Goal: Task Accomplishment & Management: Manage account settings

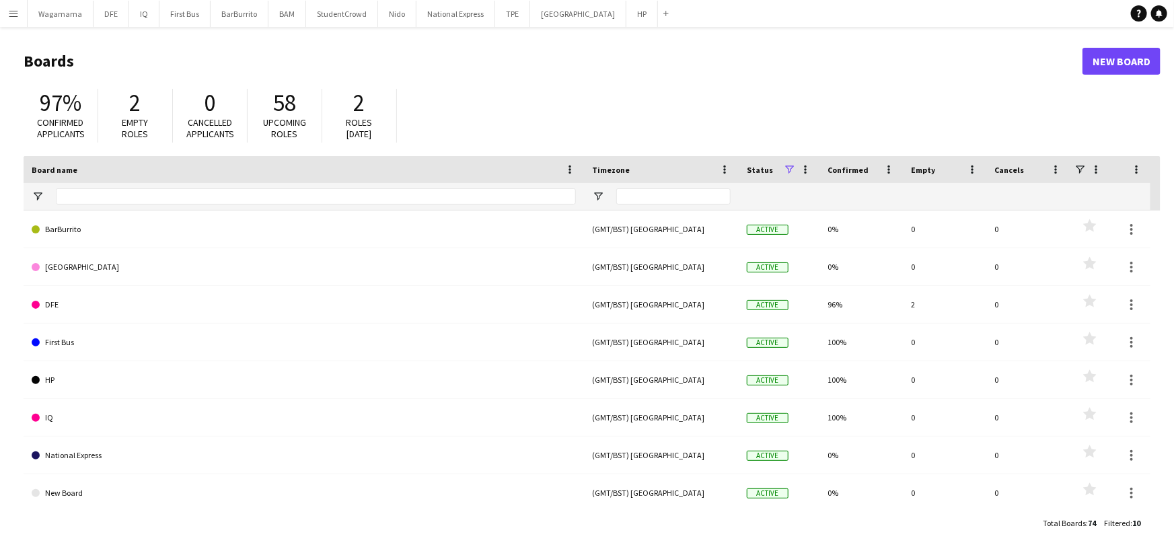
click at [7, 12] on button "Menu" at bounding box center [13, 13] width 27 height 27
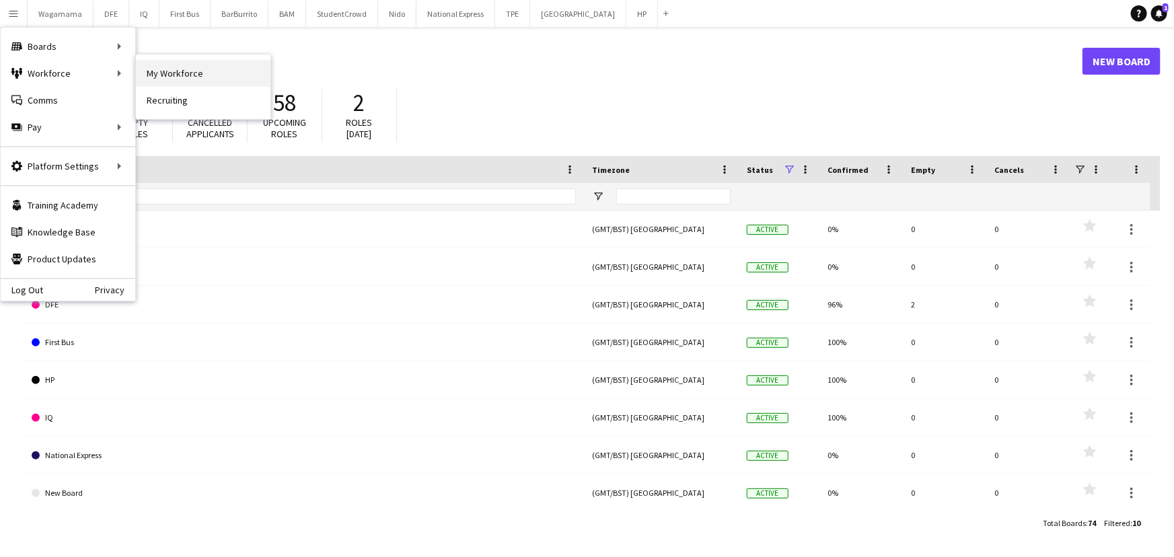
click at [173, 67] on link "My Workforce" at bounding box center [203, 73] width 135 height 27
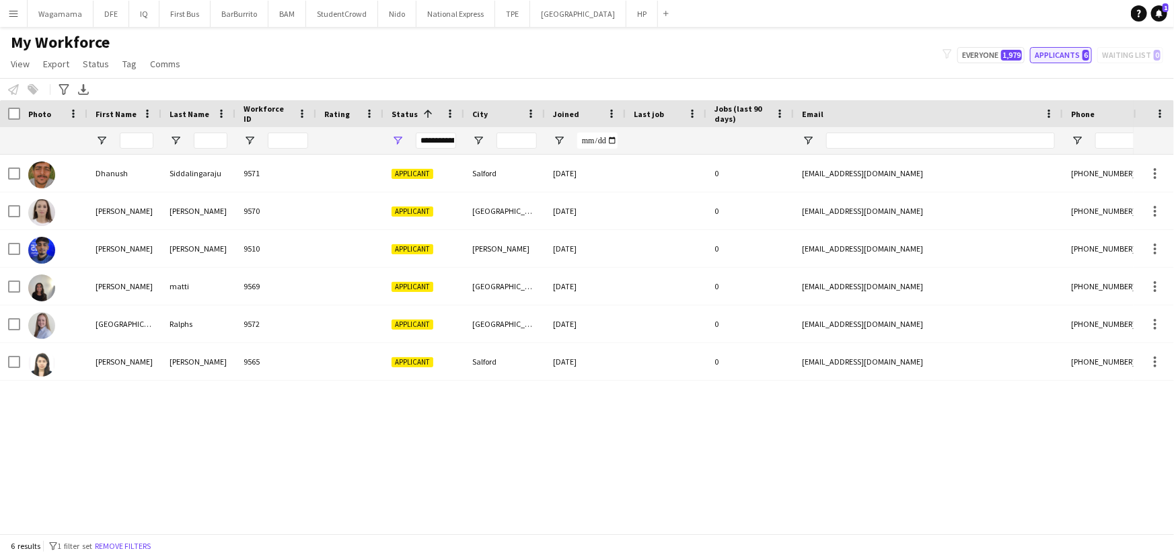
click at [1055, 56] on button "Applicants 6" at bounding box center [1061, 55] width 62 height 16
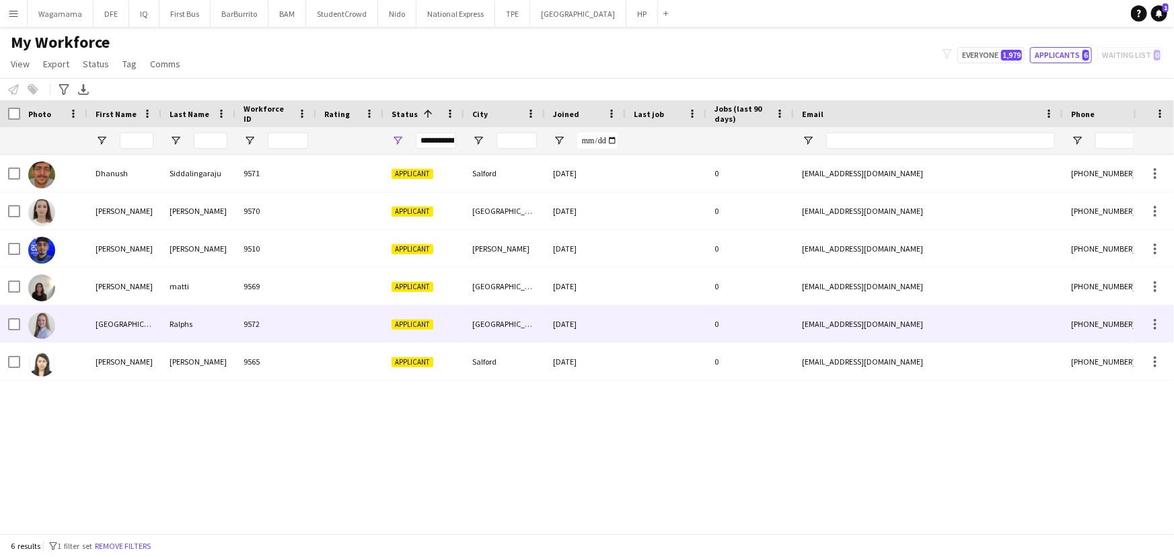
click at [334, 322] on div at bounding box center [349, 323] width 67 height 37
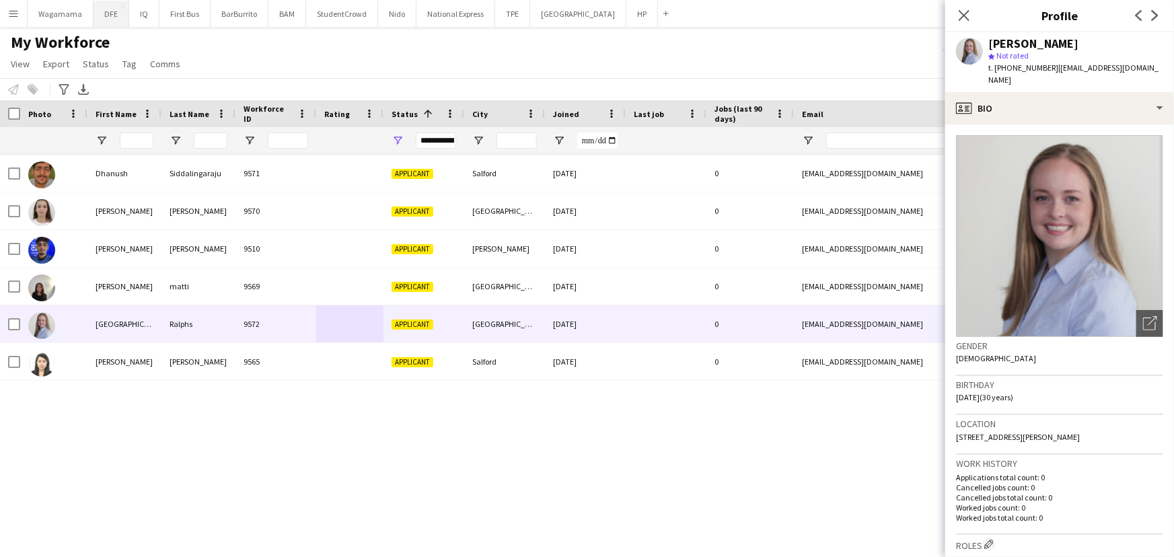
click at [110, 23] on button "DFE Close" at bounding box center [111, 14] width 36 height 26
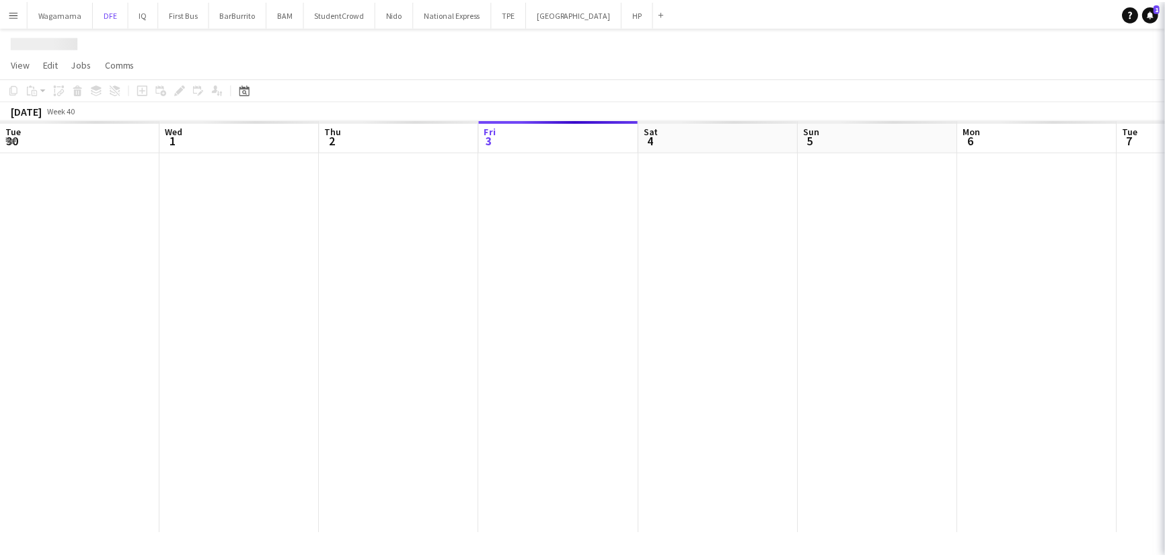
scroll to position [0, 322]
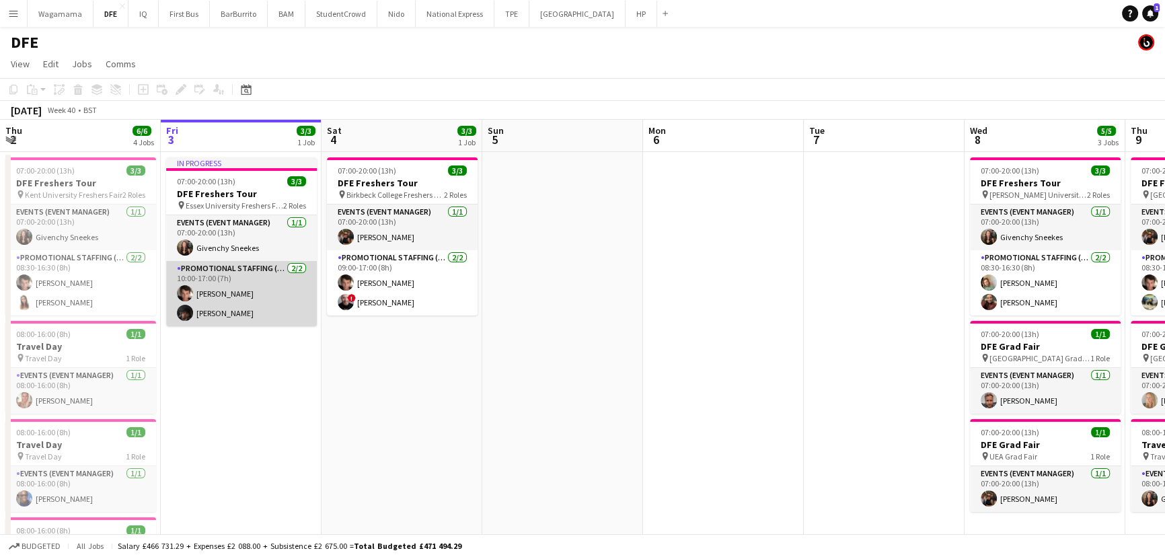
click at [215, 298] on app-card-role "Promotional Staffing (Brand Ambassadors) [DATE] 10:00-17:00 (7h) [PERSON_NAME] …" at bounding box center [241, 293] width 151 height 65
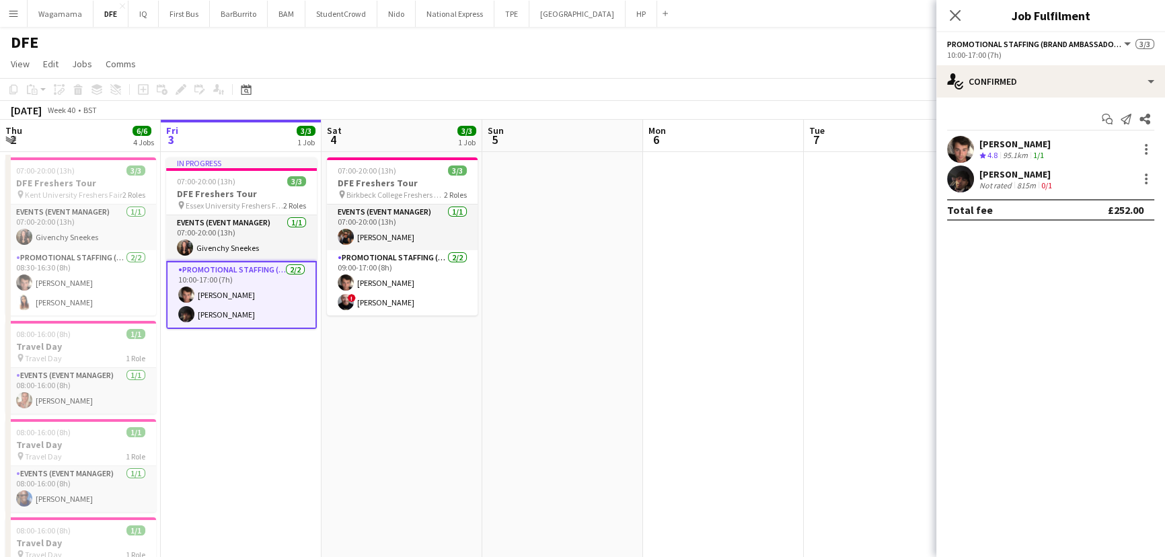
click at [995, 176] on div "[PERSON_NAME]" at bounding box center [1016, 174] width 75 height 12
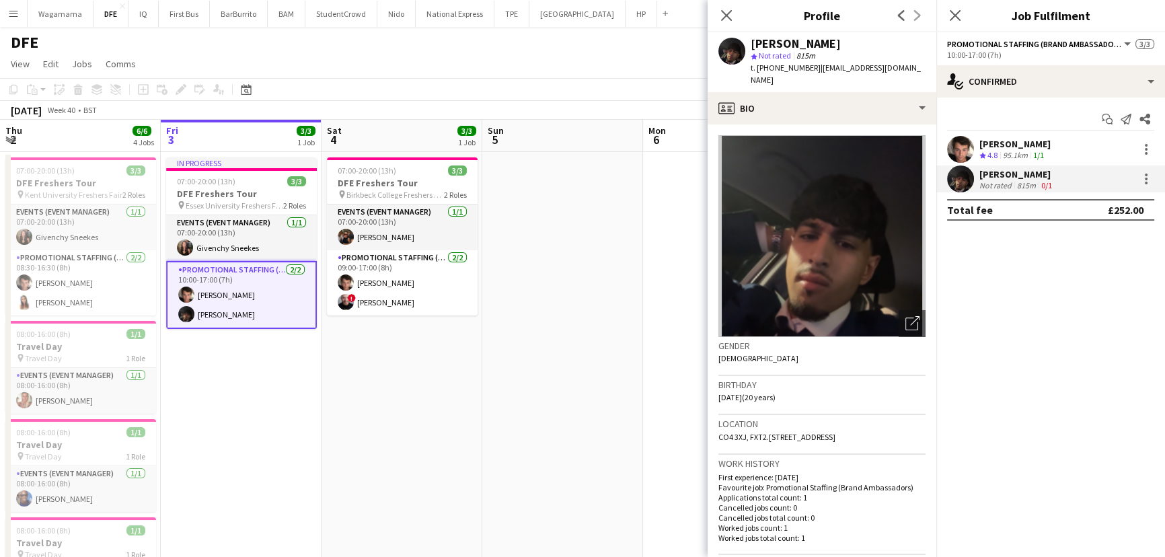
click at [1145, 169] on div "[PERSON_NAME] Not rated 815m 0/1" at bounding box center [1050, 178] width 229 height 27
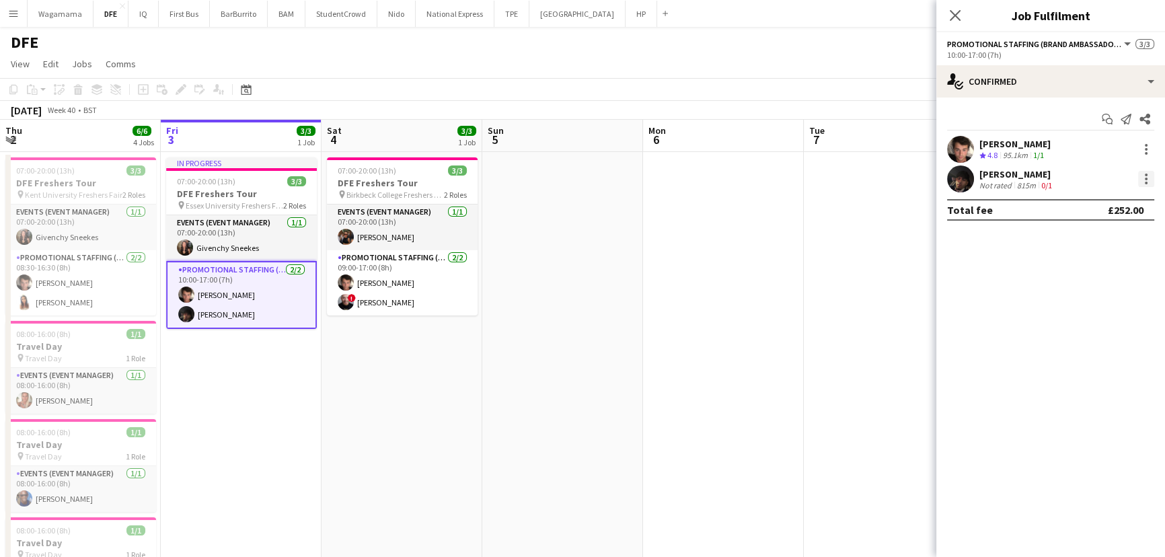
click at [1145, 178] on div at bounding box center [1146, 179] width 3 height 3
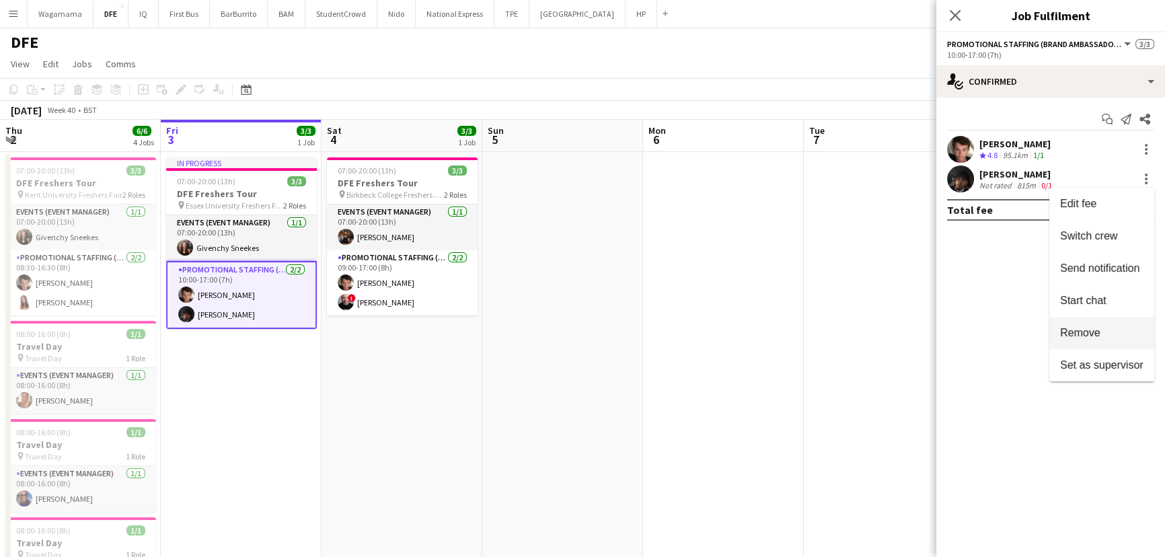
click at [1124, 320] on button "Remove" at bounding box center [1101, 333] width 105 height 32
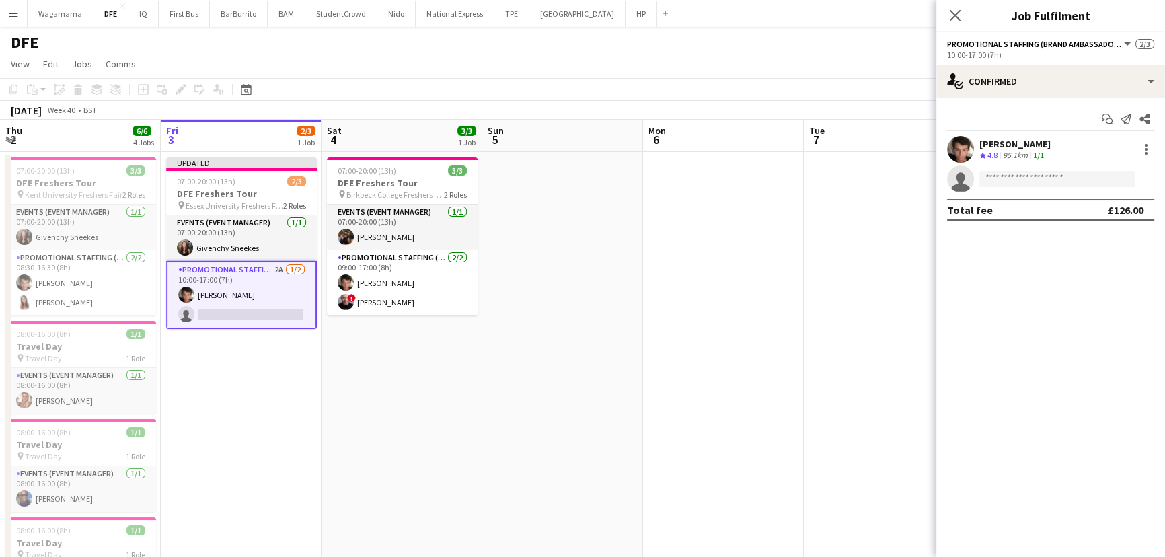
click at [952, 185] on icon "single-neutral-actions" at bounding box center [960, 182] width 27 height 30
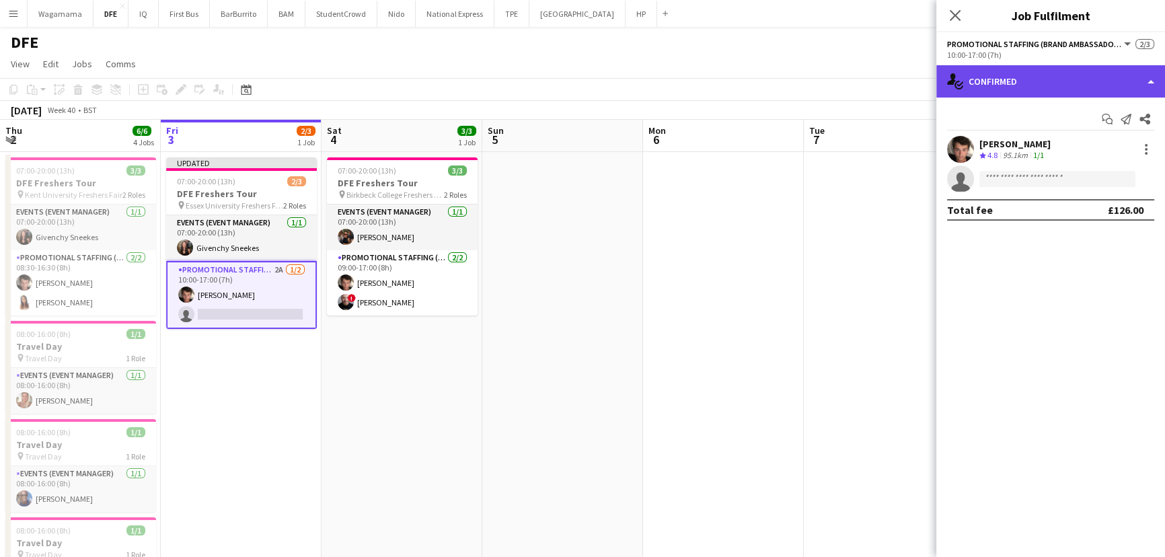
click at [1059, 67] on div "single-neutral-actions-check-2 Confirmed" at bounding box center [1050, 81] width 229 height 32
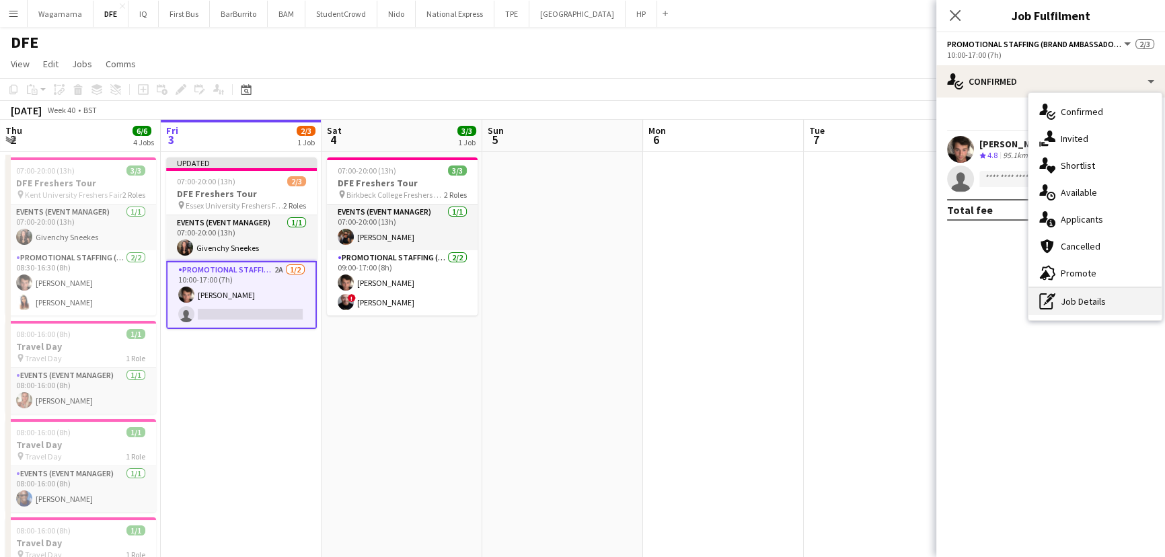
click at [1088, 299] on div "pen-write Job Details" at bounding box center [1094, 301] width 133 height 27
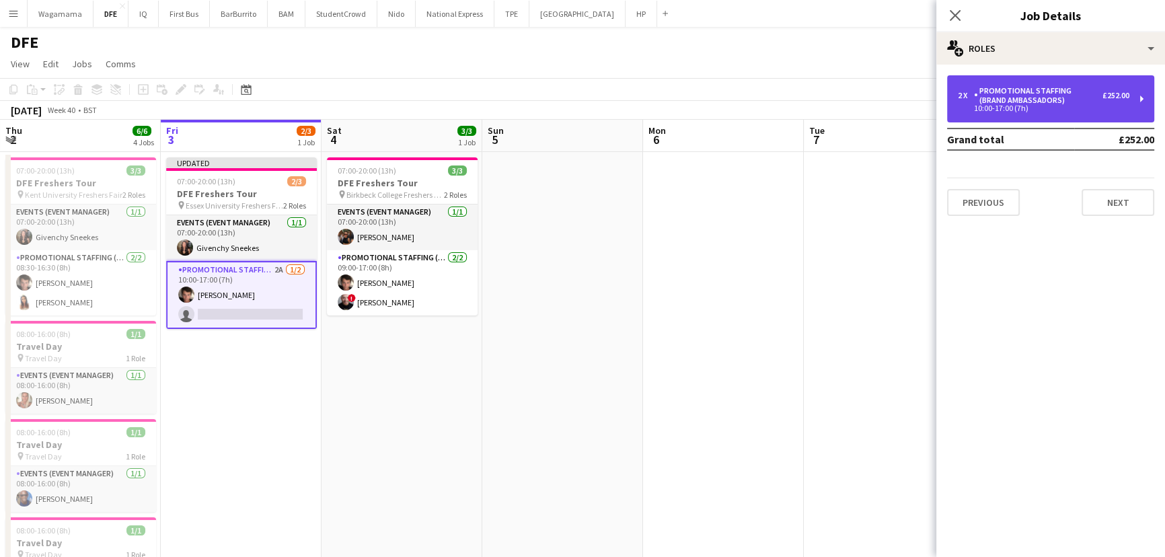
click at [996, 108] on div "10:00-17:00 (7h)" at bounding box center [1044, 108] width 172 height 7
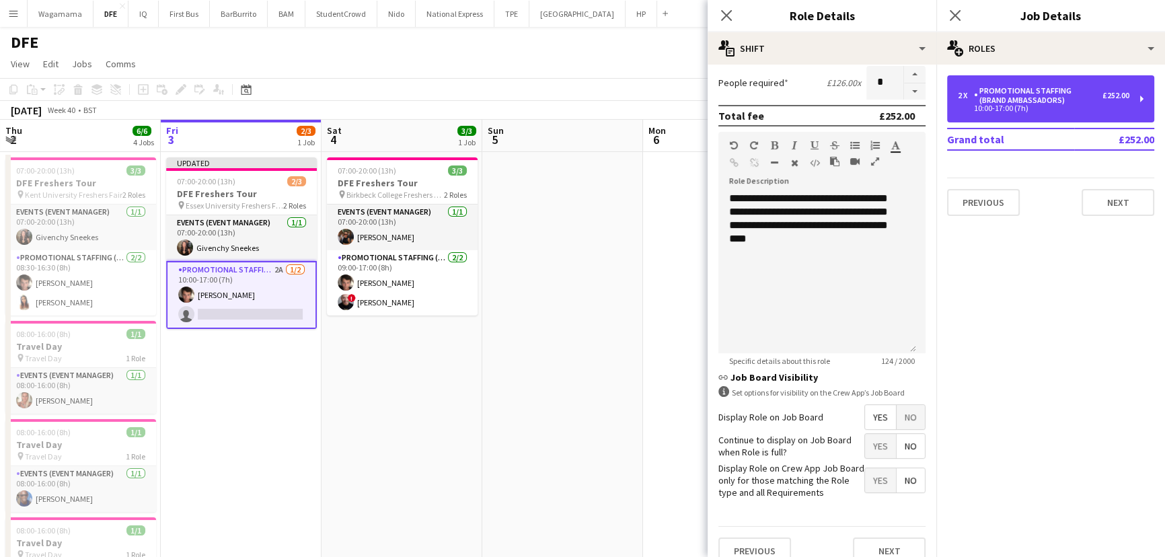
scroll to position [353, 0]
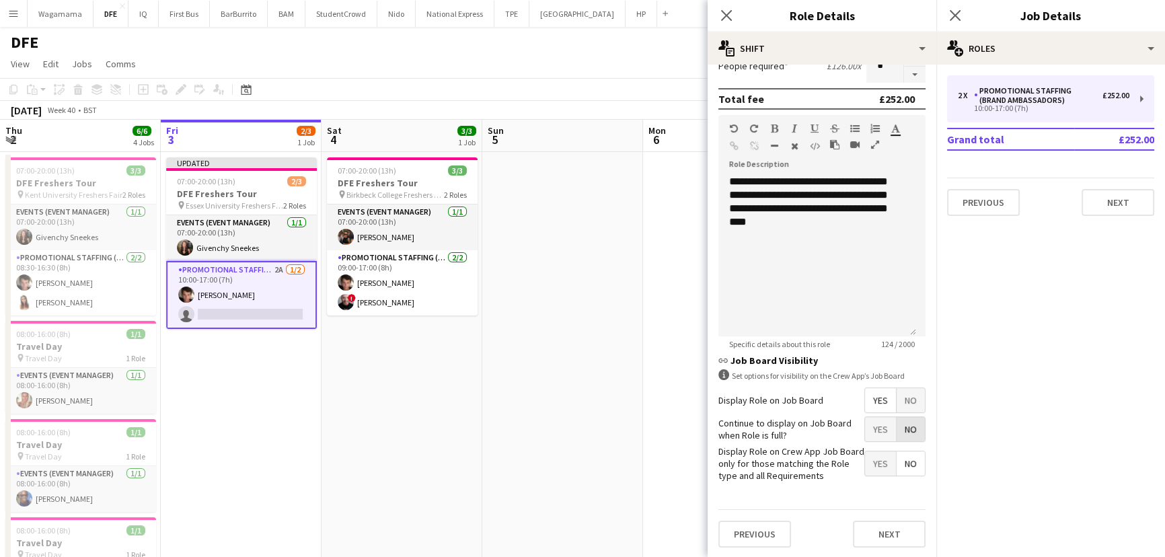
click at [902, 429] on span "No" at bounding box center [911, 429] width 28 height 24
click at [905, 399] on span "No" at bounding box center [911, 400] width 28 height 24
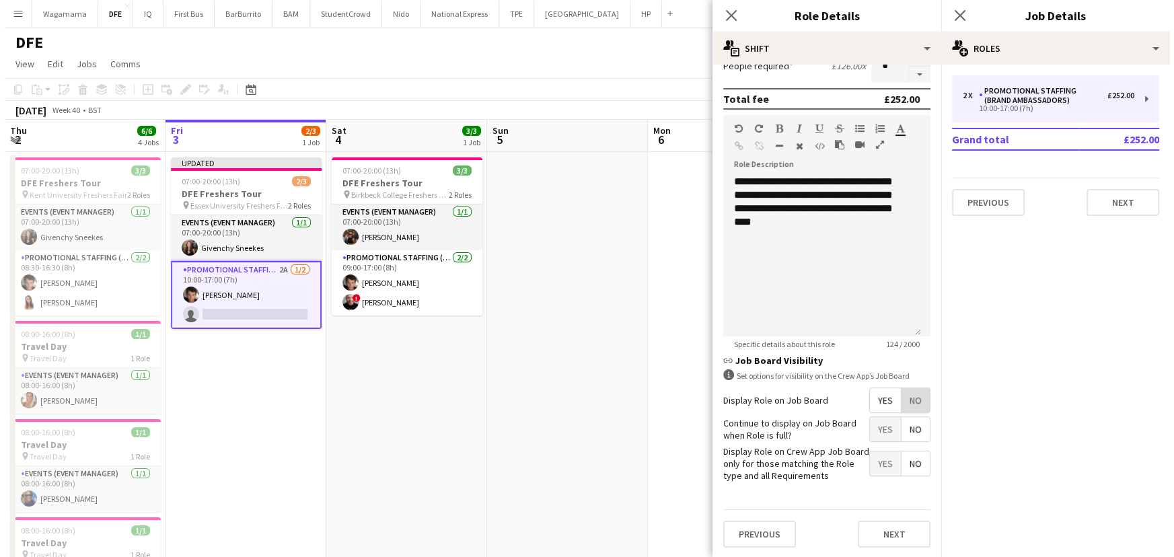
scroll to position [285, 0]
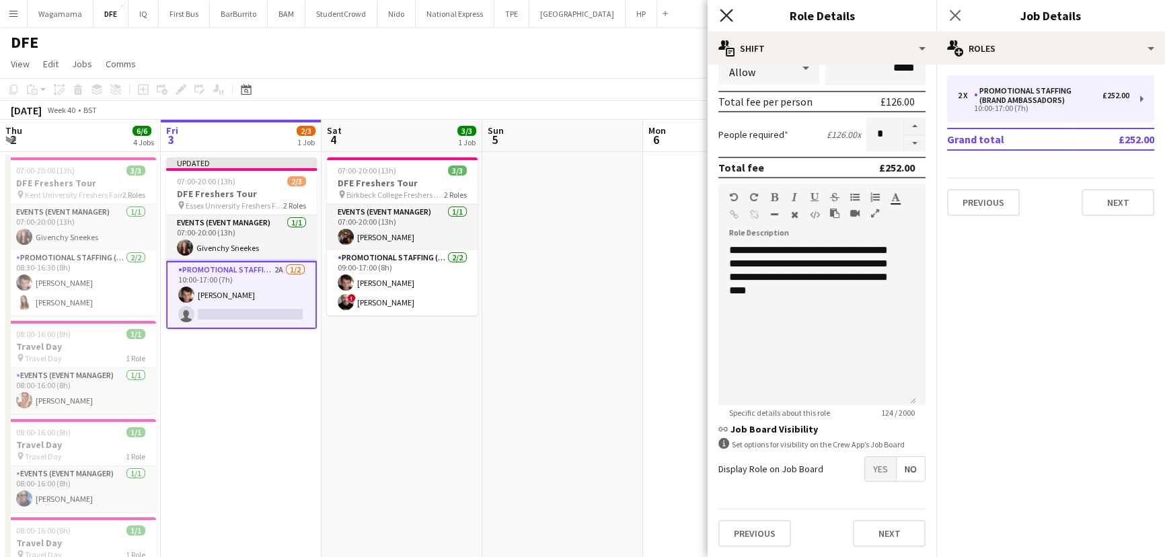
click at [732, 12] on icon "Close pop-in" at bounding box center [726, 15] width 13 height 13
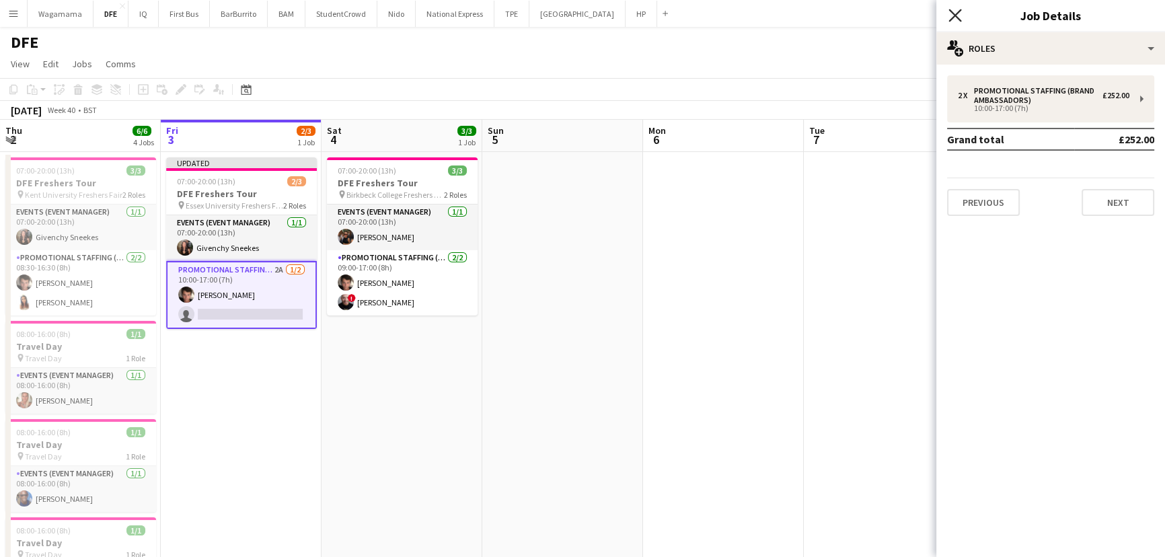
click at [952, 17] on icon "Close pop-in" at bounding box center [954, 15] width 13 height 13
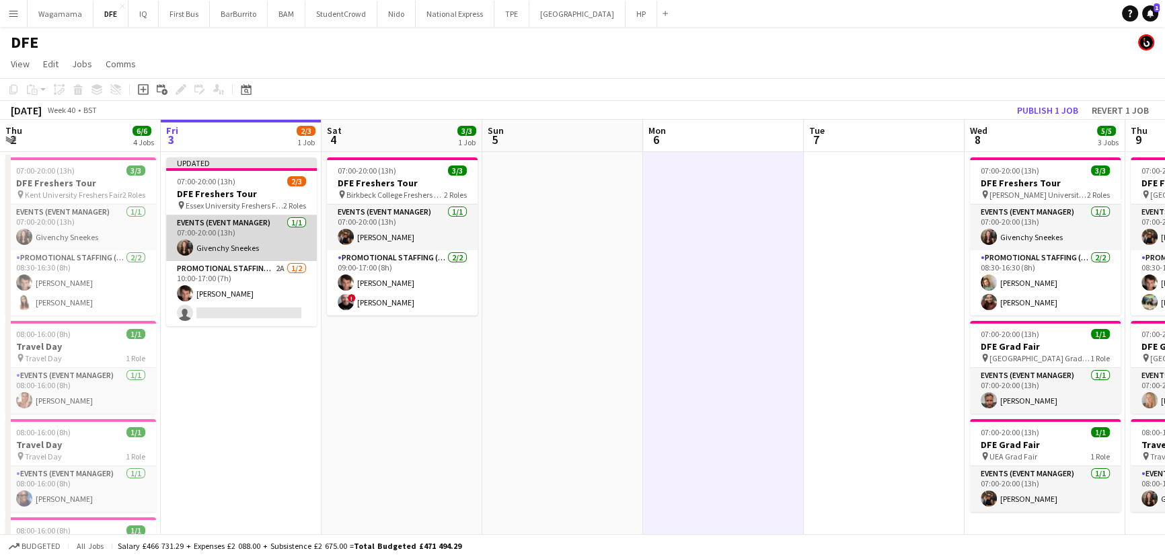
click at [270, 221] on app-card-role "Events (Event Manager) [DATE] 07:00-20:00 (13h) Givenchy Sneekes" at bounding box center [241, 238] width 151 height 46
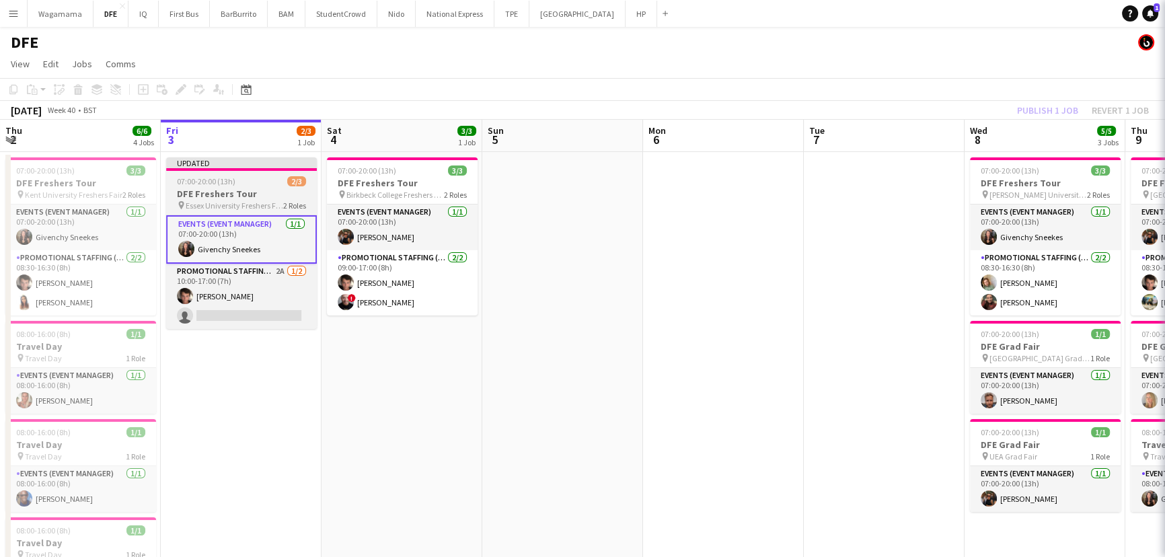
click at [256, 176] on div "07:00-20:00 (13h) 2/3" at bounding box center [241, 181] width 151 height 10
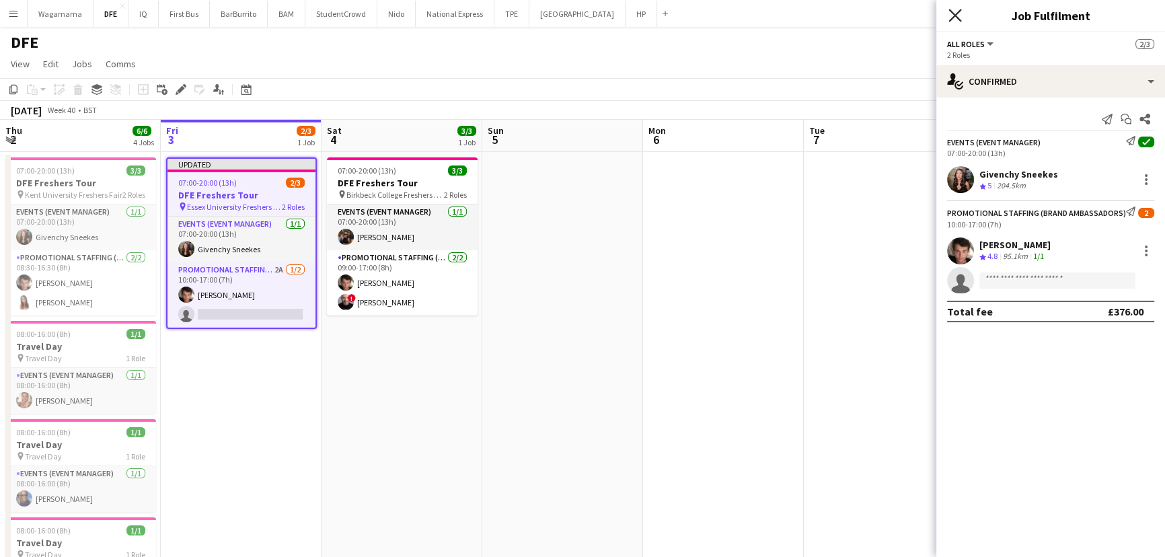
click at [953, 16] on icon at bounding box center [954, 15] width 13 height 13
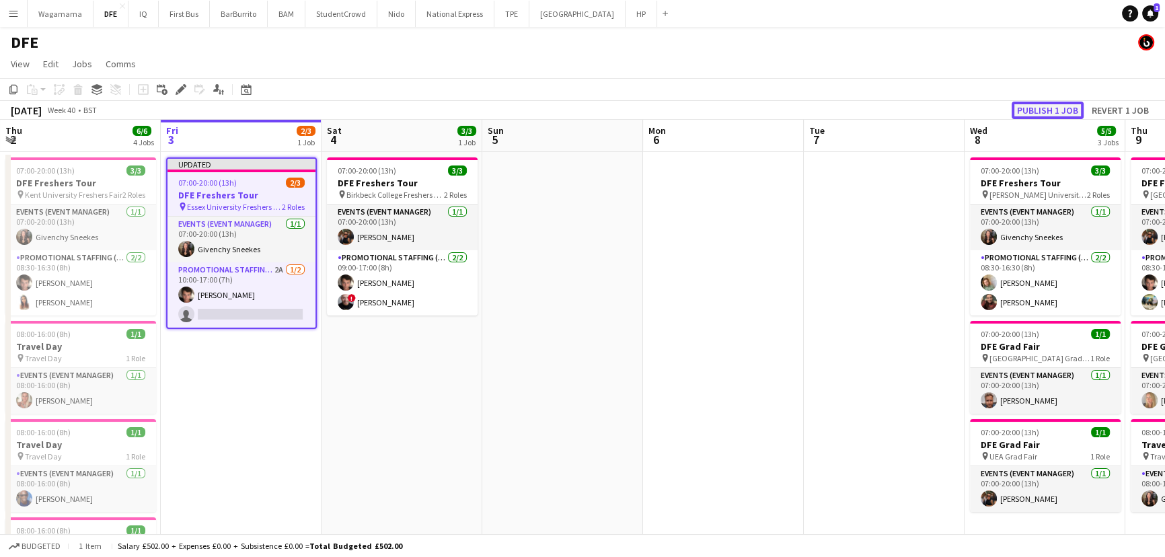
click at [1042, 105] on button "Publish 1 job" at bounding box center [1048, 110] width 72 height 17
click at [274, 18] on button "BAM Close" at bounding box center [287, 14] width 38 height 26
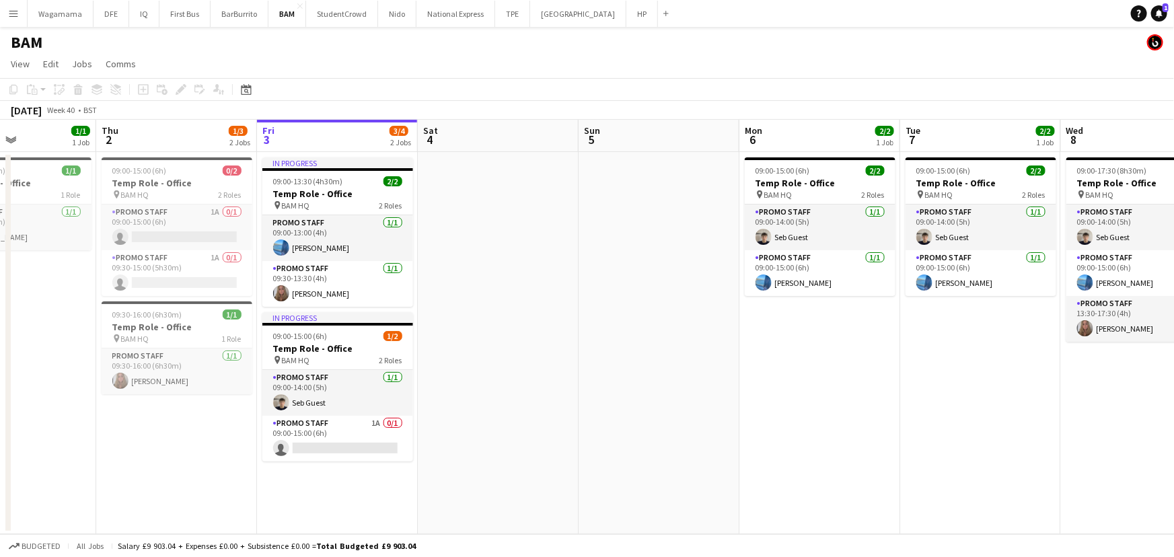
scroll to position [0, 367]
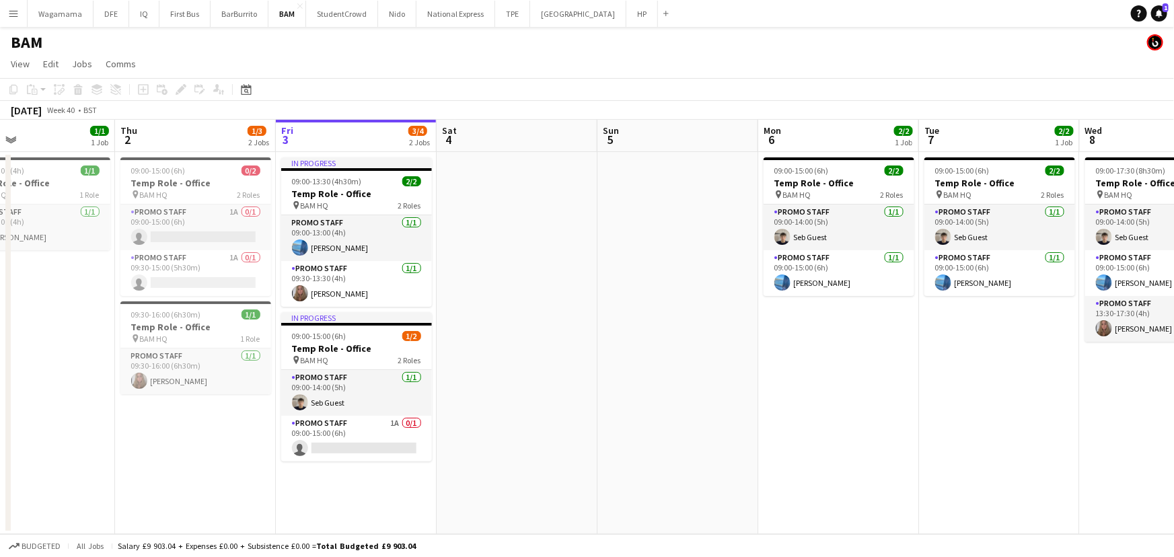
drag, startPoint x: 420, startPoint y: 194, endPoint x: 535, endPoint y: 194, distance: 115.0
click at [535, 194] on app-calendar-viewport "Mon 29 Tue 30 Wed 1 1/1 1 Job Thu 2 1/3 2 Jobs Fri 3 3/4 2 Jobs Sat 4 Sun 5 Mon…" at bounding box center [587, 327] width 1174 height 414
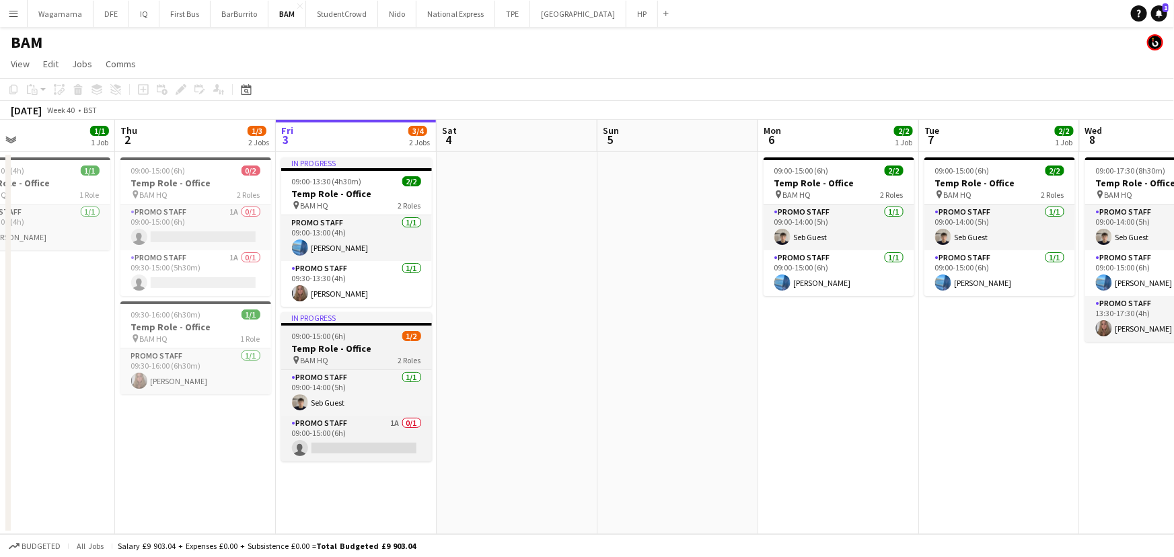
click at [285, 347] on h3 "Temp Role - Office" at bounding box center [356, 348] width 151 height 12
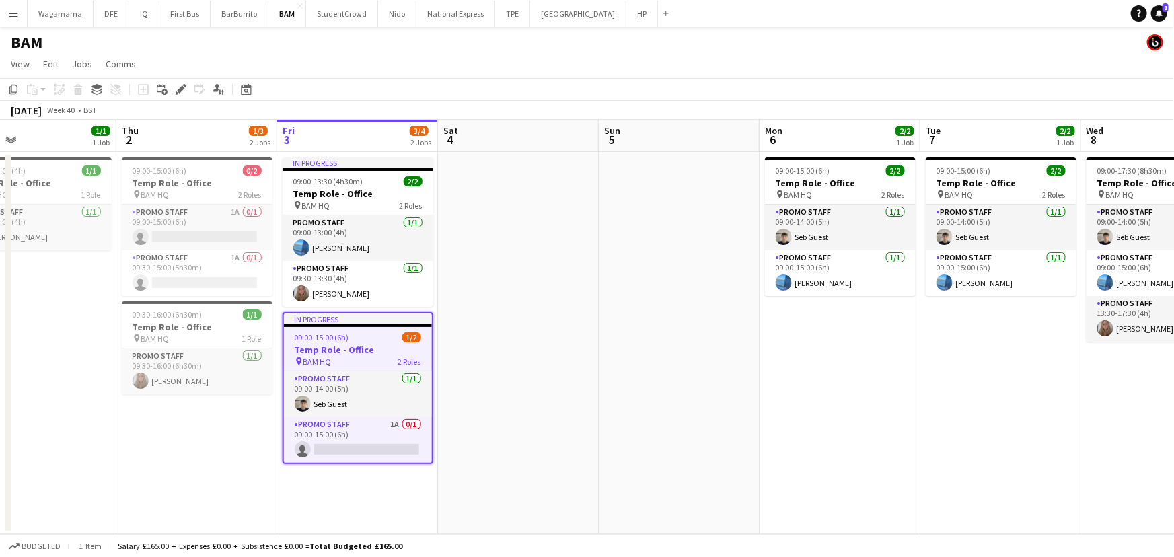
click at [286, 347] on h3 "Temp Role - Office" at bounding box center [358, 350] width 148 height 12
click at [821, 362] on app-date-cell "09:00-15:00 (6h) 2/2 Temp Role - Office pin BAM HQ 2 Roles Promo Staff [DATE] 0…" at bounding box center [839, 343] width 161 height 382
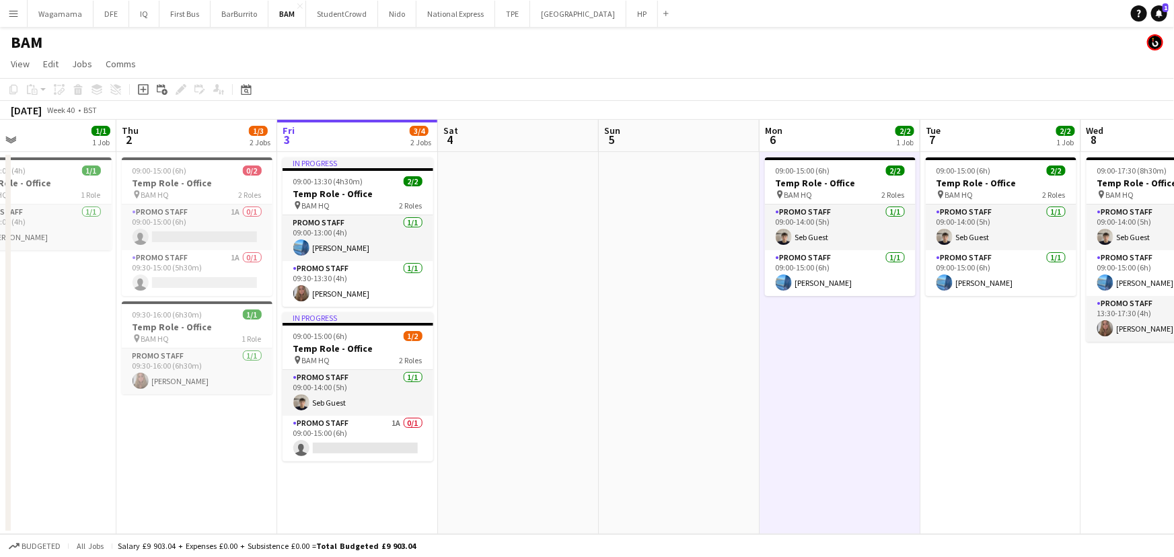
click at [821, 367] on app-date-cell "09:00-15:00 (6h) 2/2 Temp Role - Office pin BAM HQ 2 Roles Promo Staff [DATE] 0…" at bounding box center [839, 343] width 161 height 382
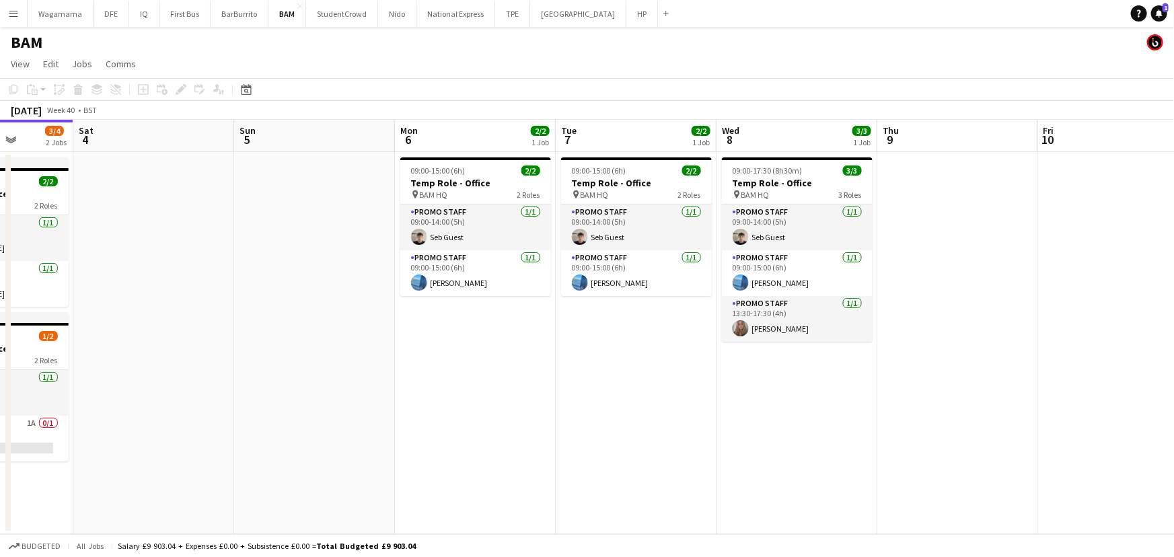
scroll to position [0, 498]
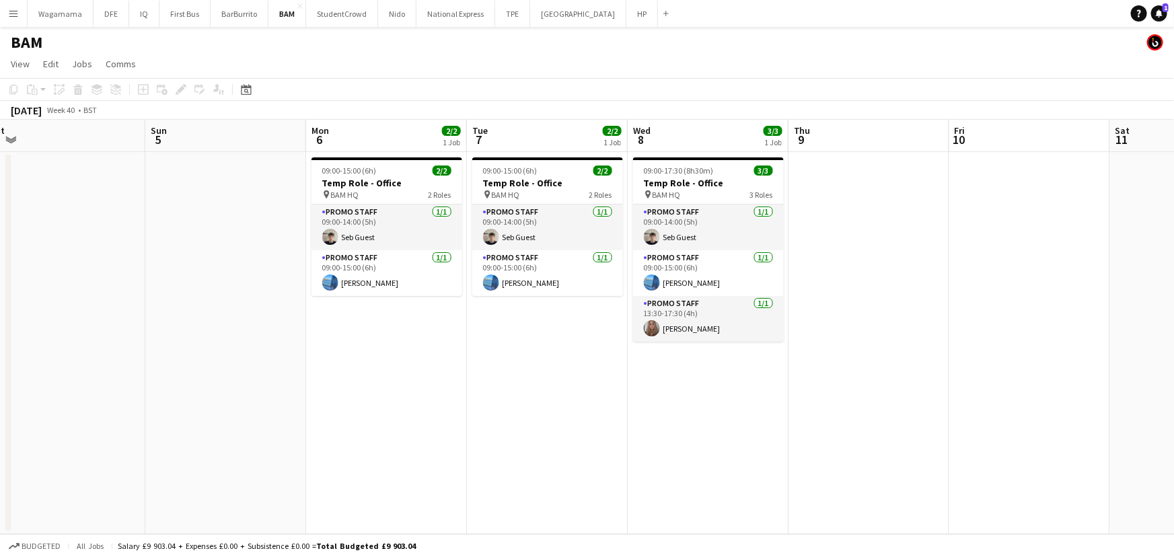
drag, startPoint x: 572, startPoint y: 219, endPoint x: 118, endPoint y: 190, distance: 454.3
click at [118, 190] on app-calendar-viewport "Wed 1 1/1 1 Job Thu 2 1/3 2 Jobs Fri 3 3/4 2 Jobs Sat 4 Sun 5 Mon 6 2/2 1 Job T…" at bounding box center [587, 327] width 1174 height 414
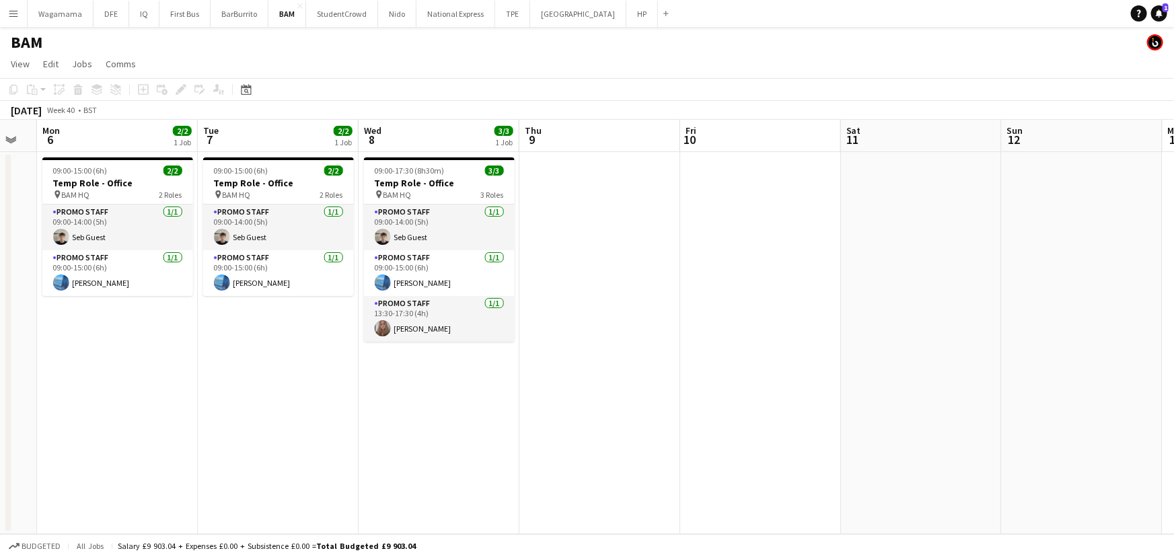
drag, startPoint x: 269, startPoint y: 229, endPoint x: 0, endPoint y: 222, distance: 269.1
click at [0, 222] on app-calendar-viewport "Fri 3 3/4 2 Jobs Sat 4 Sun 5 Mon 6 2/2 1 Job Tue 7 2/2 1 Job Wed 8 3/3 1 Job Th…" at bounding box center [587, 327] width 1174 height 414
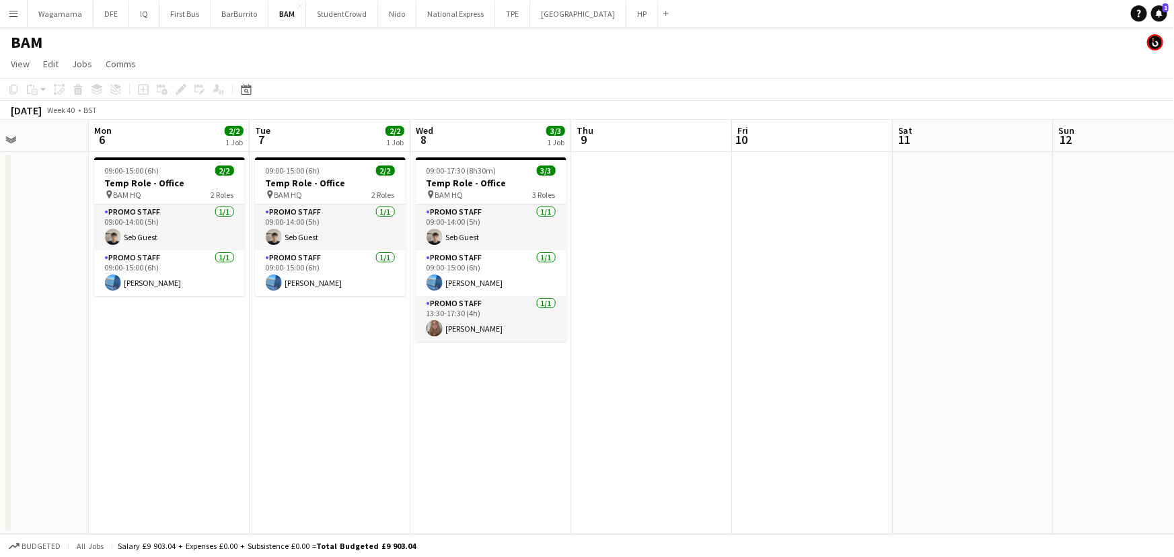
drag, startPoint x: 349, startPoint y: 358, endPoint x: 401, endPoint y: 350, distance: 52.4
click at [401, 350] on app-calendar-viewport "Fri 3 3/4 2 Jobs Sat 4 Sun 5 Mon 6 2/2 1 Job Tue 7 2/2 1 Job Wed 8 3/3 1 Job Th…" at bounding box center [587, 327] width 1174 height 414
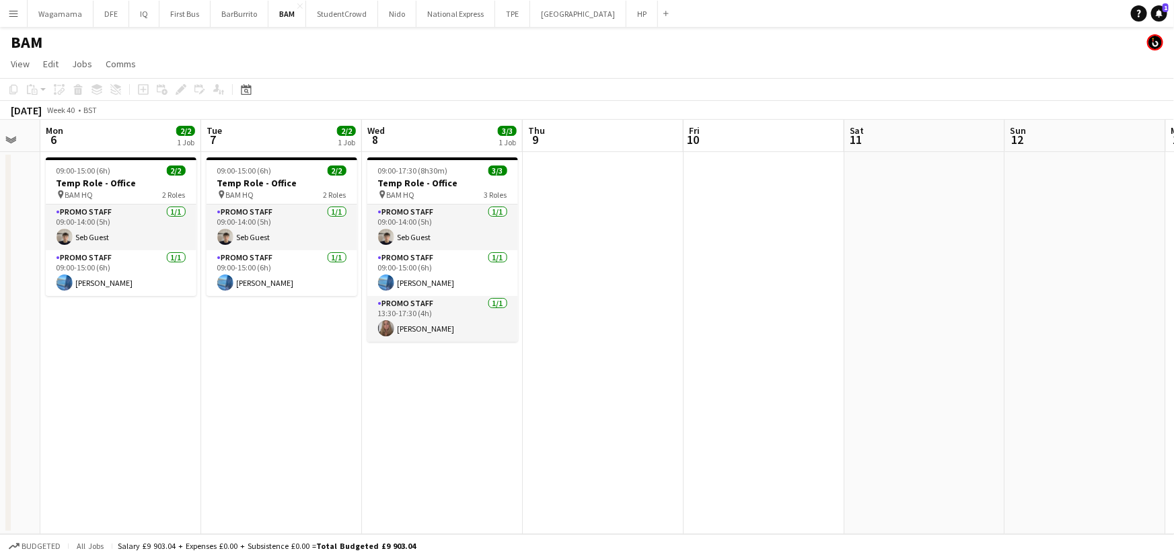
scroll to position [0, 448]
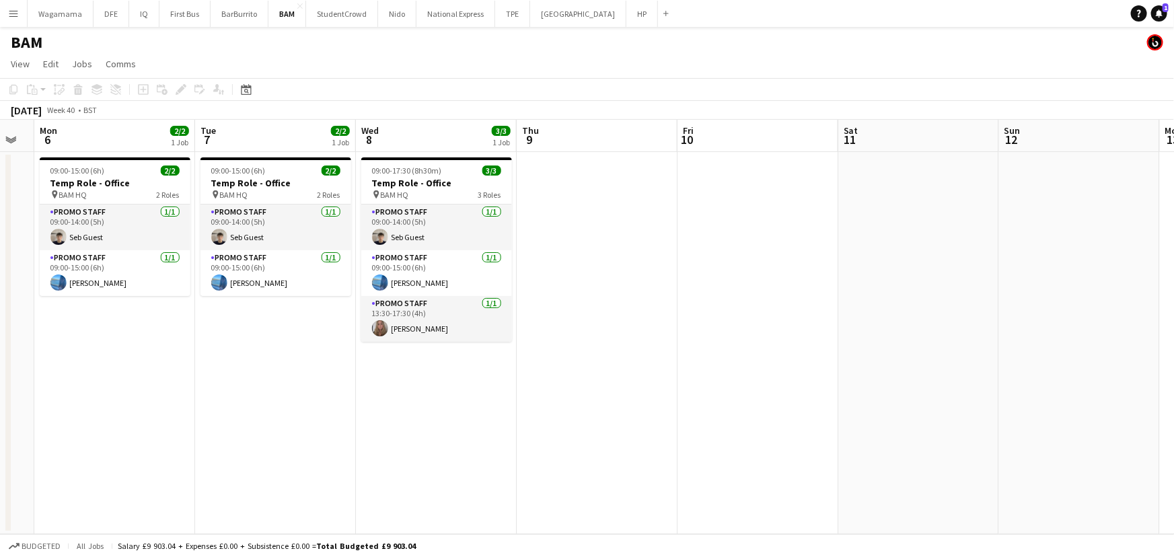
drag, startPoint x: 401, startPoint y: 350, endPoint x: 346, endPoint y: 352, distance: 54.5
click at [346, 352] on app-calendar-viewport "Fri 3 3/4 2 Jobs Sat 4 Sun 5 Mon 6 2/2 1 Job Tue 7 2/2 1 Job Wed 8 3/3 1 Job Th…" at bounding box center [587, 327] width 1174 height 414
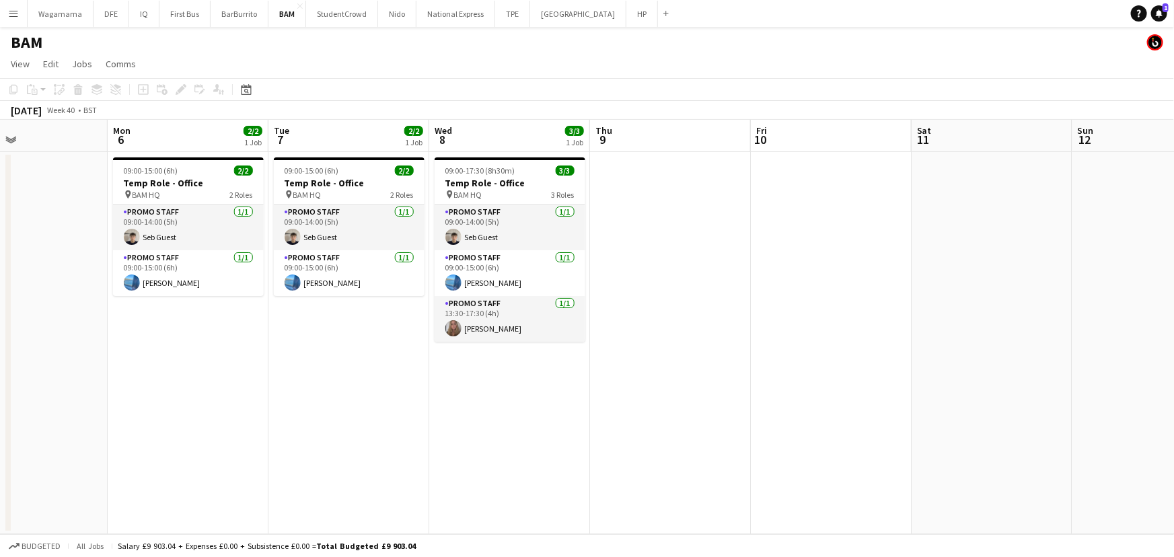
drag, startPoint x: 139, startPoint y: 349, endPoint x: 212, endPoint y: 336, distance: 74.5
click at [212, 336] on app-calendar-viewport "Fri 3 3/4 2 Jobs Sat 4 Sun 5 Mon 6 2/2 1 Job Tue 7 2/2 1 Job Wed 8 3/3 1 Job Th…" at bounding box center [587, 327] width 1174 height 414
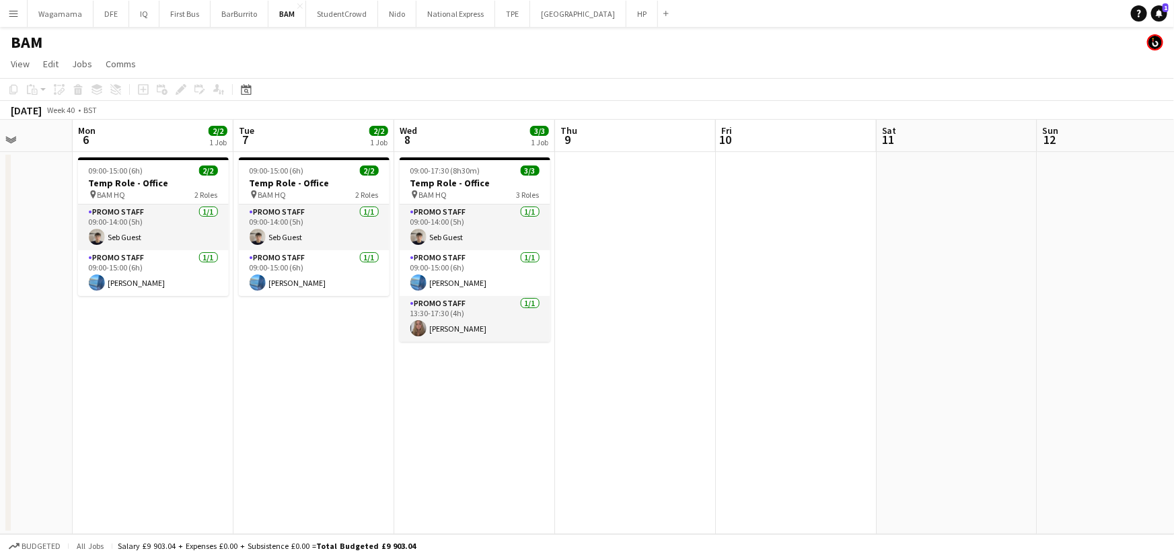
scroll to position [0, 410]
drag, startPoint x: 81, startPoint y: 264, endPoint x: 45, endPoint y: 269, distance: 36.7
click at [45, 269] on app-calendar-viewport "Fri 3 3/4 2 Jobs Sat 4 Sun 5 Mon 6 2/2 1 Job Tue 7 2/2 1 Job Wed 8 3/3 1 Job Th…" at bounding box center [587, 327] width 1174 height 414
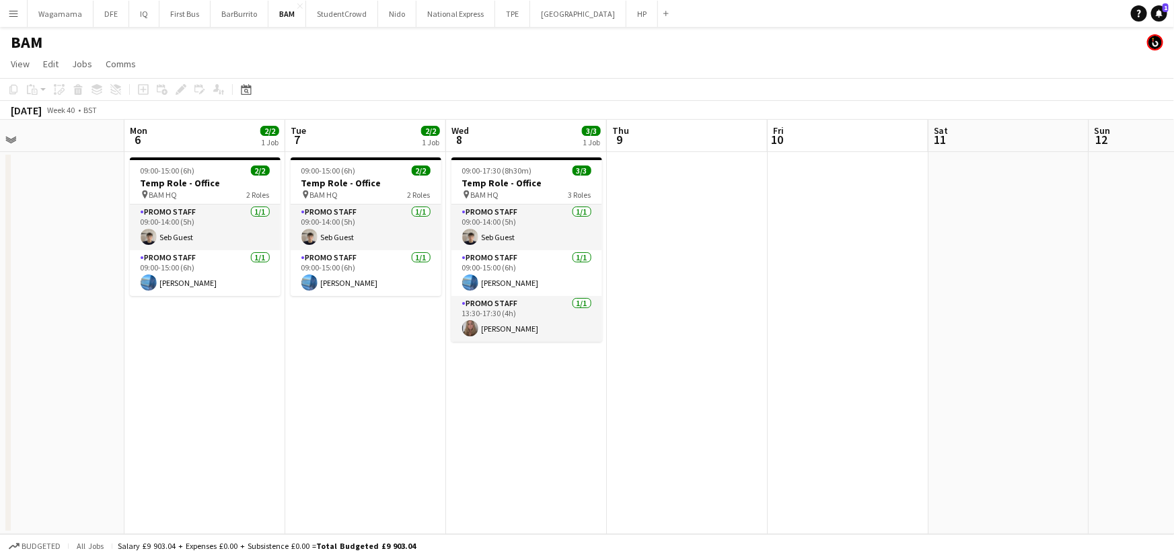
scroll to position [0, 357]
click at [289, 328] on app-calendar-viewport "Fri 3 3/4 2 Jobs Sat 4 Sun 5 Mon 6 2/2 1 Job Tue 7 2/2 1 Job Wed 8 3/3 1 Job Th…" at bounding box center [587, 327] width 1174 height 414
